Goal: Information Seeking & Learning: Learn about a topic

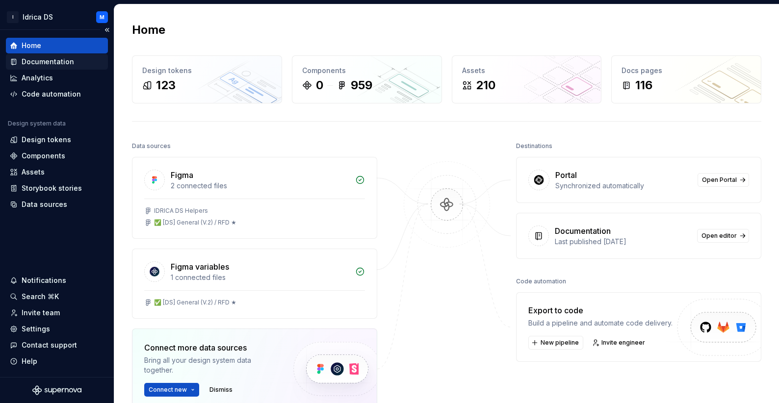
click at [58, 58] on div "Documentation" at bounding box center [48, 62] width 52 height 10
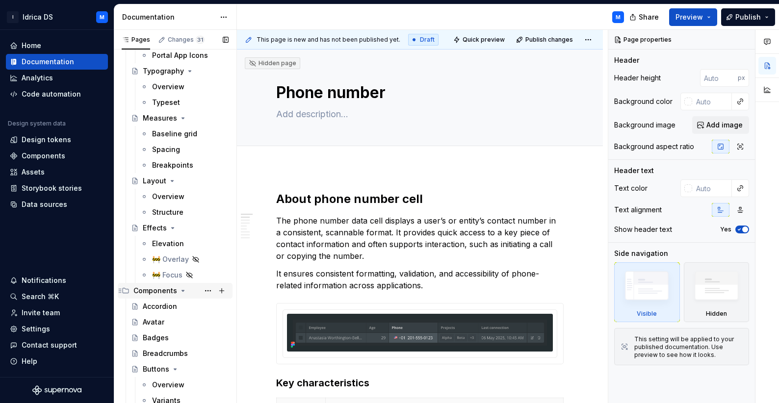
scroll to position [325, 0]
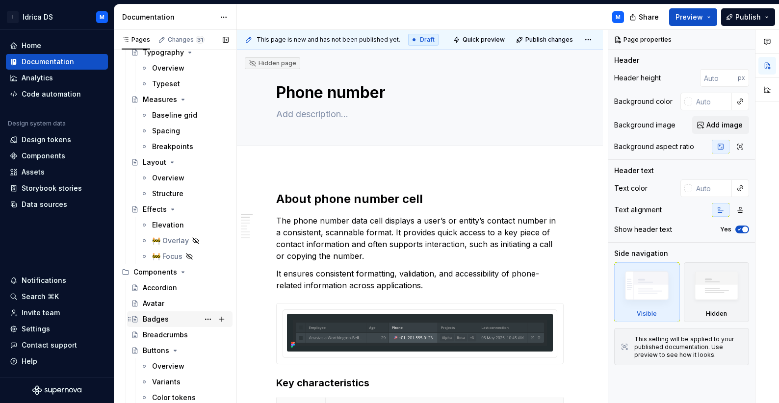
drag, startPoint x: 175, startPoint y: 349, endPoint x: 212, endPoint y: 324, distance: 44.5
click at [175, 349] on icon "Page tree" at bounding box center [175, 351] width 8 height 8
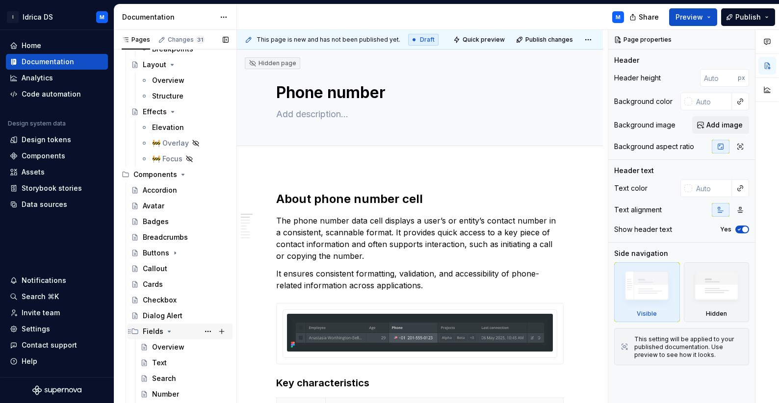
click at [168, 332] on icon "Page tree" at bounding box center [169, 331] width 2 height 1
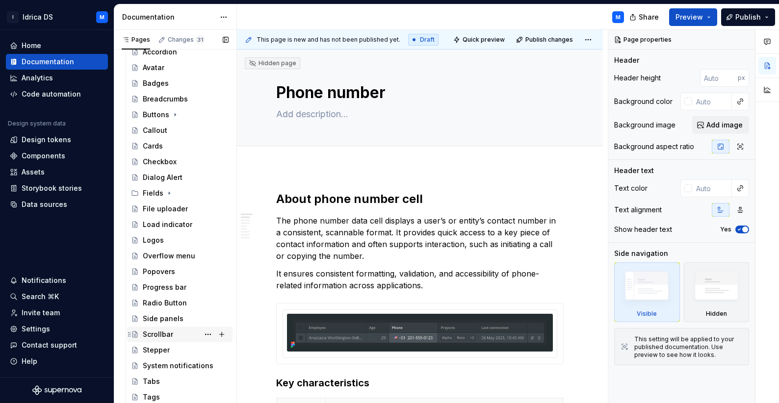
scroll to position [576, 0]
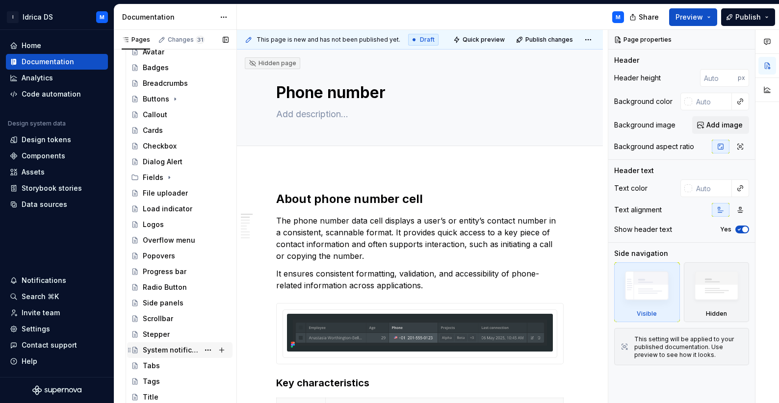
click at [194, 351] on div "System notifications" at bounding box center [186, 350] width 86 height 14
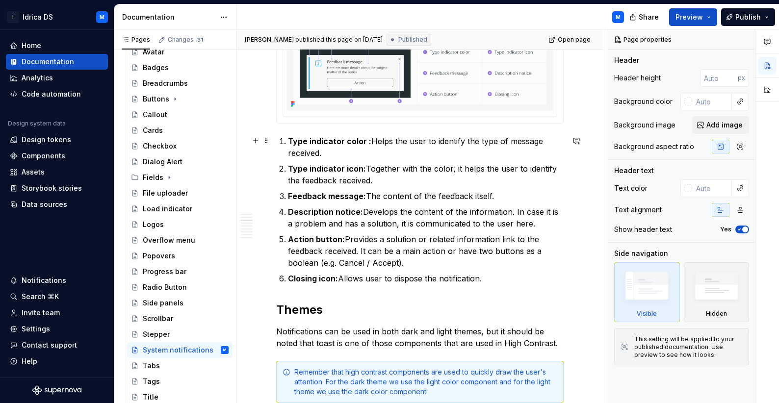
scroll to position [553, 0]
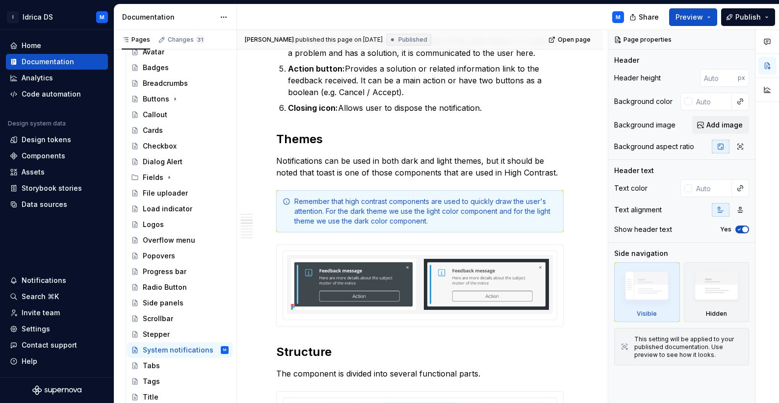
type textarea "*"
